Goal: Transaction & Acquisition: Purchase product/service

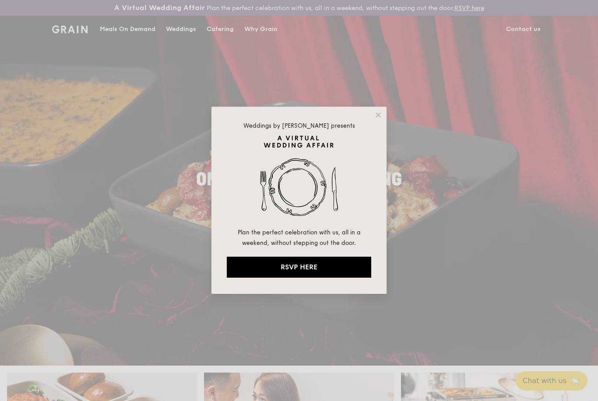
click at [377, 116] on icon at bounding box center [378, 114] width 5 height 5
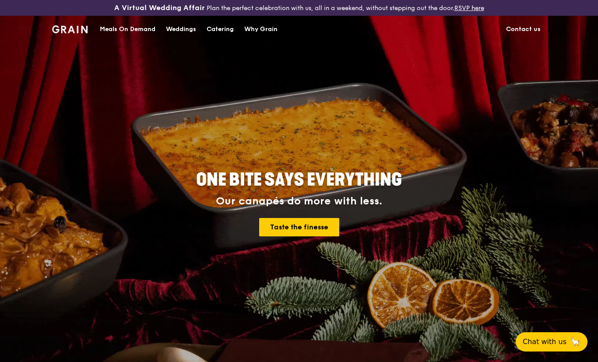
click at [126, 29] on div "Meals On Demand" at bounding box center [128, 29] width 56 height 26
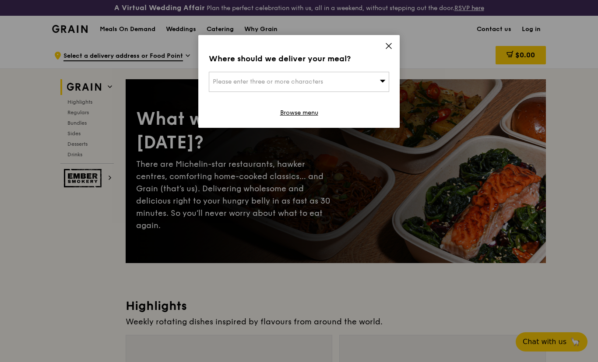
click at [225, 84] on span "Please enter three or more characters" at bounding box center [268, 81] width 110 height 7
type input "7645"
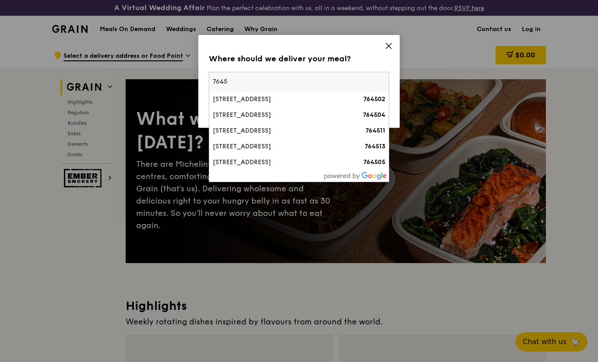
click at [230, 118] on div "[STREET_ADDRESS]" at bounding box center [278, 115] width 130 height 9
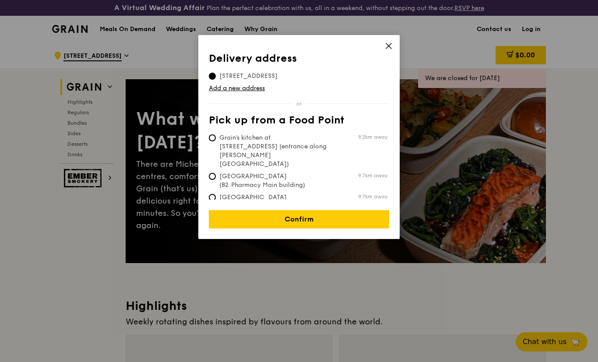
click at [235, 215] on link "Confirm" at bounding box center [299, 219] width 180 height 18
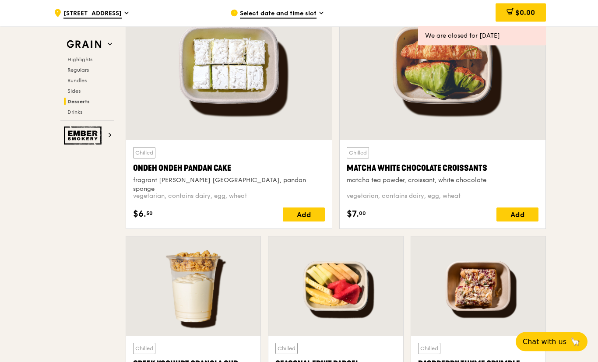
scroll to position [2603, 0]
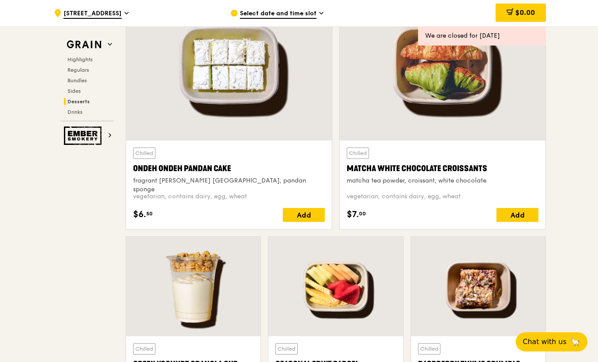
click at [72, 70] on span "Regulars" at bounding box center [77, 70] width 21 height 6
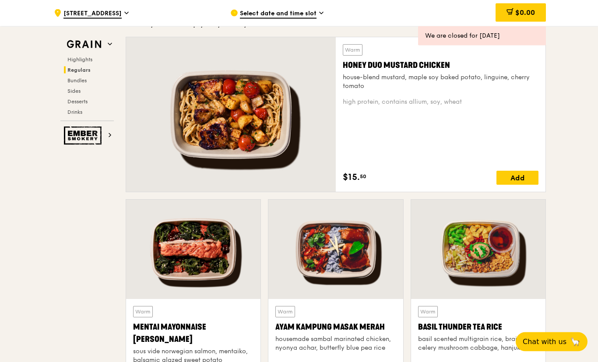
scroll to position [638, 0]
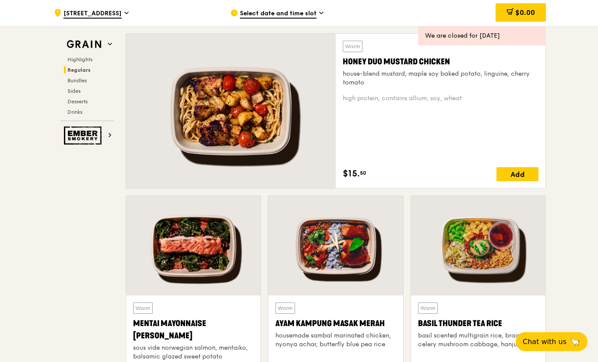
click at [144, 348] on div "sous vide norwegian salmon, mentaiko, balsamic glazed sweet potato" at bounding box center [193, 353] width 120 height 18
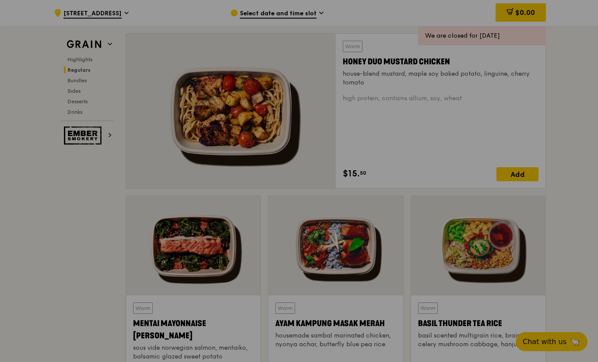
scroll to position [639, 0]
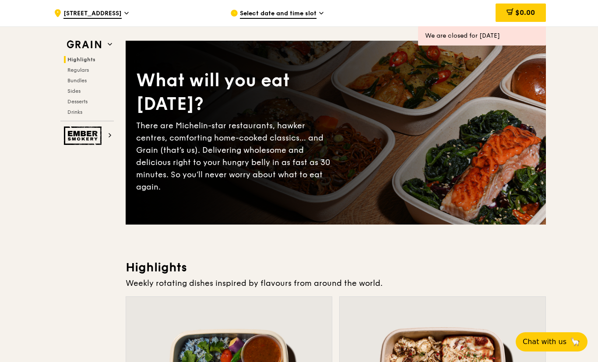
scroll to position [0, 0]
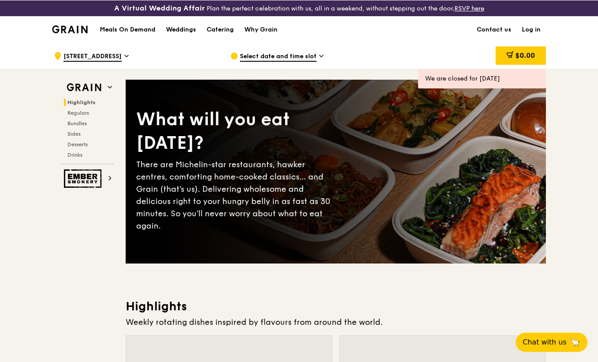
click at [132, 32] on h1 "Meals On Demand" at bounding box center [128, 29] width 56 height 9
click at [253, 57] on span "Select date and time slot" at bounding box center [278, 57] width 77 height 10
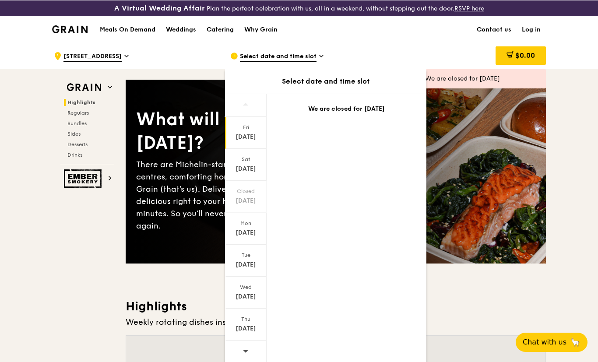
click at [246, 226] on div "Mon" at bounding box center [245, 222] width 39 height 7
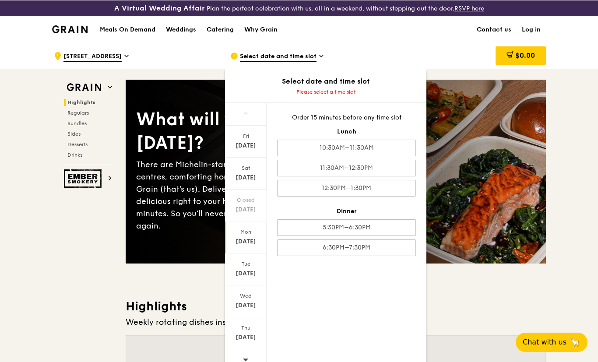
click at [304, 147] on div "10:30AM–11:30AM" at bounding box center [346, 147] width 139 height 17
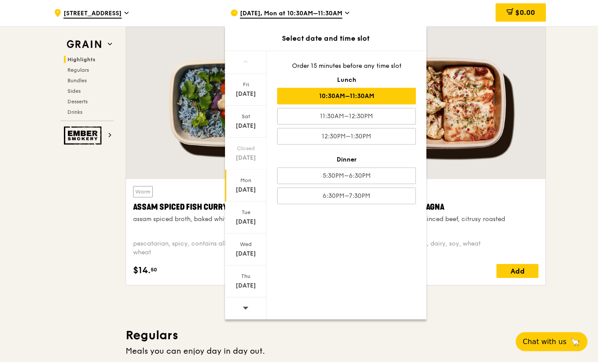
scroll to position [315, 0]
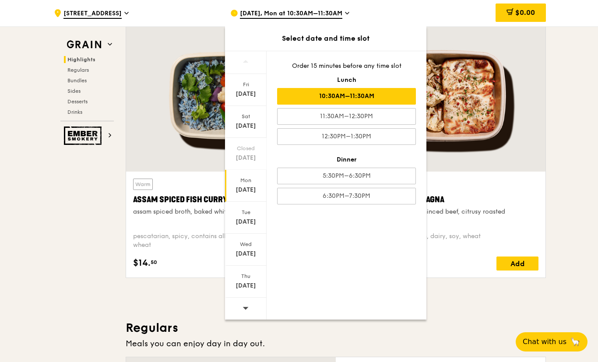
click at [244, 186] on div "[DATE]" at bounding box center [245, 190] width 39 height 9
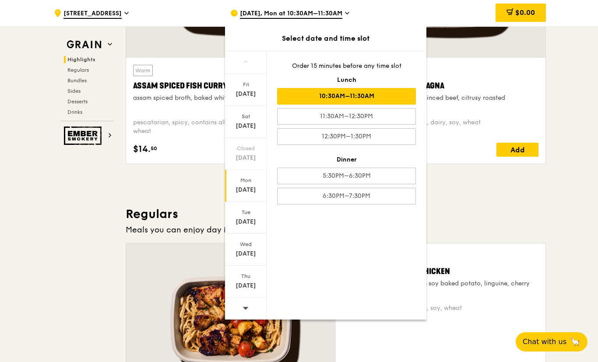
scroll to position [425, 0]
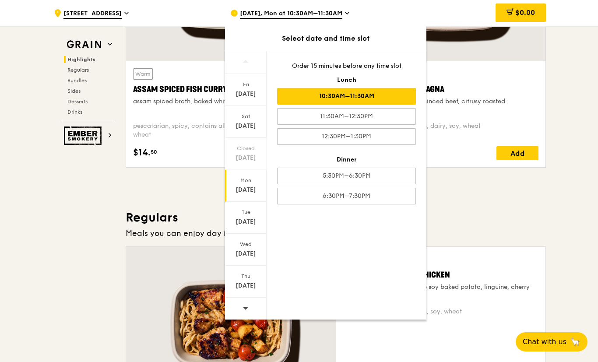
click at [292, 117] on div "11:30AM–12:30PM" at bounding box center [346, 116] width 139 height 17
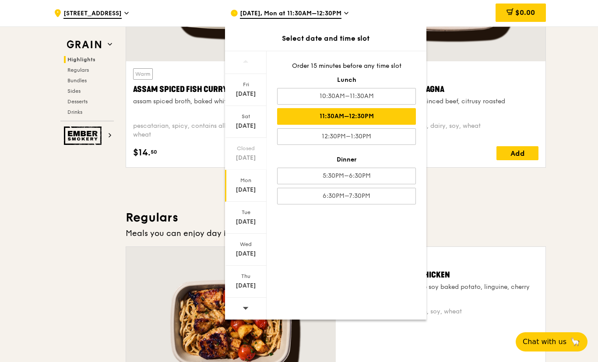
click at [464, 225] on h3 "Regulars" at bounding box center [336, 218] width 420 height 16
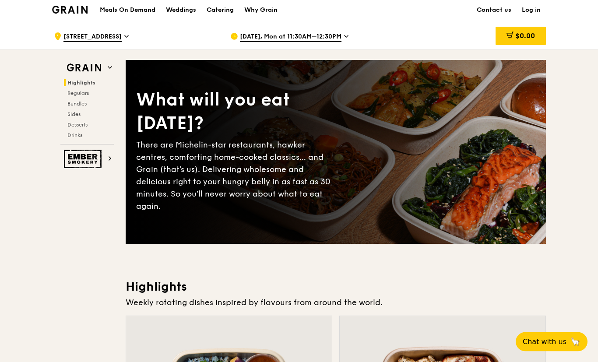
scroll to position [0, 0]
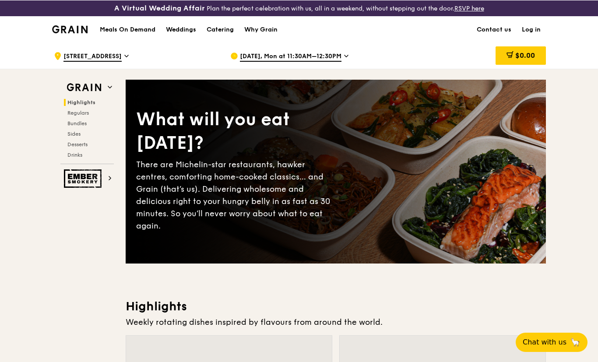
click at [120, 29] on h1 "Meals On Demand" at bounding box center [128, 29] width 56 height 9
click at [268, 57] on span "[DATE], Mon at 11:30AM–12:30PM" at bounding box center [291, 57] width 102 height 10
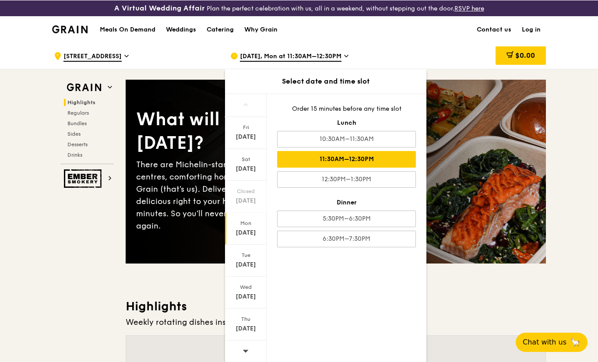
click at [70, 114] on span "Regulars" at bounding box center [77, 112] width 21 height 6
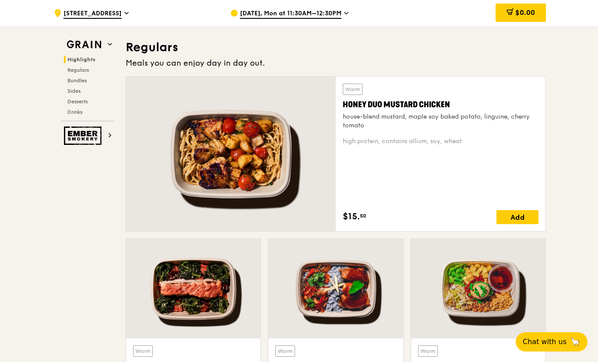
scroll to position [601, 0]
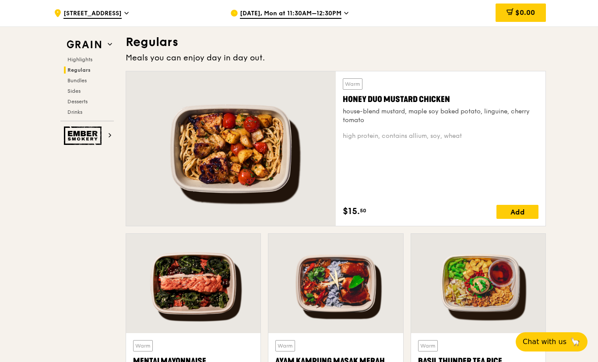
click at [249, 15] on span "[DATE], Mon at 11:30AM–12:30PM" at bounding box center [291, 14] width 102 height 10
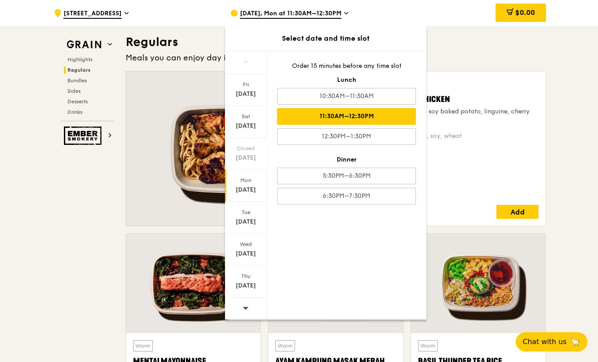
click at [240, 217] on div "[DATE]" at bounding box center [246, 218] width 42 height 32
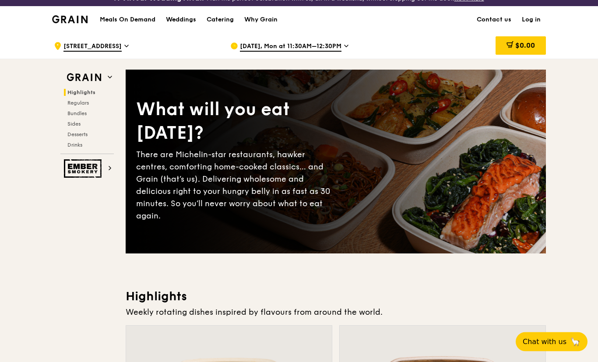
scroll to position [0, 0]
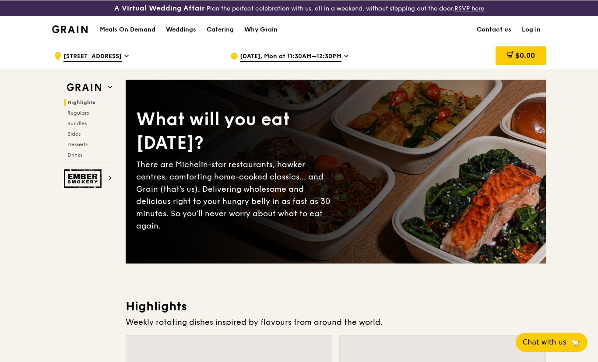
click at [96, 56] on span "[STREET_ADDRESS]" at bounding box center [92, 57] width 58 height 10
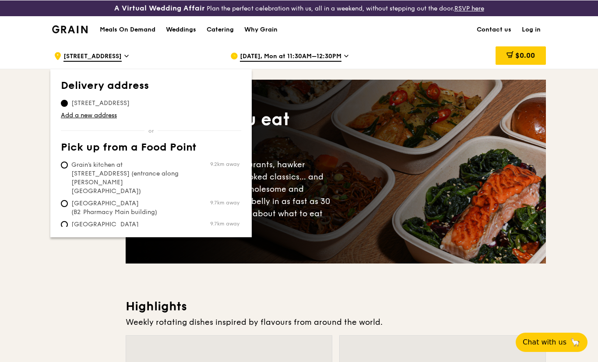
click at [67, 164] on input "Grain's kitchen at [STREET_ADDRESS] (entrance along [PERSON_NAME][GEOGRAPHIC_DA…" at bounding box center [64, 164] width 7 height 7
radio input "true"
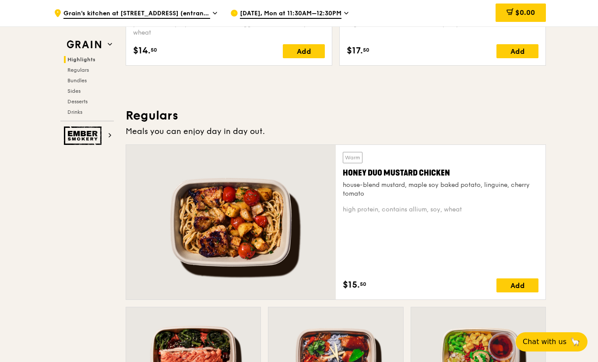
scroll to position [581, 0]
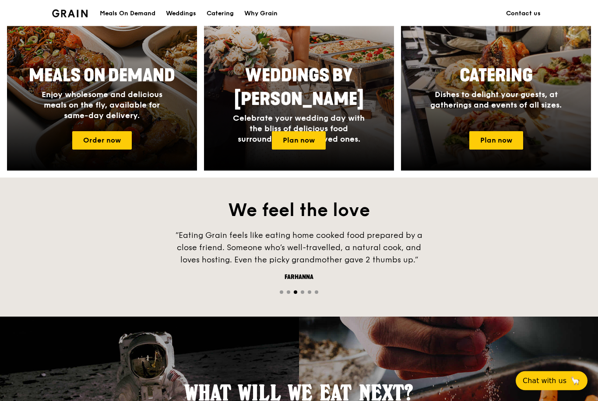
scroll to position [433, 0]
click at [496, 144] on link "Plan now" at bounding box center [496, 140] width 54 height 18
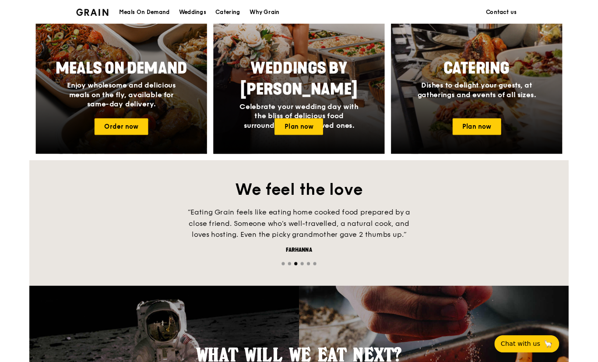
scroll to position [0, 0]
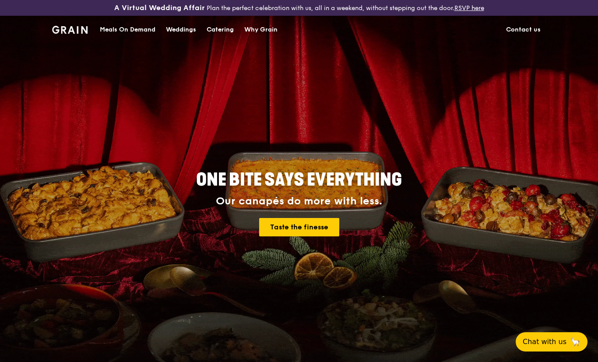
click at [176, 33] on div "Weddings" at bounding box center [181, 30] width 30 height 26
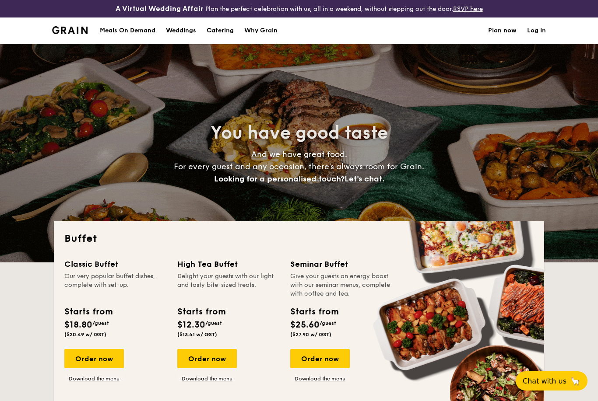
select select
